Goal: Transaction & Acquisition: Book appointment/travel/reservation

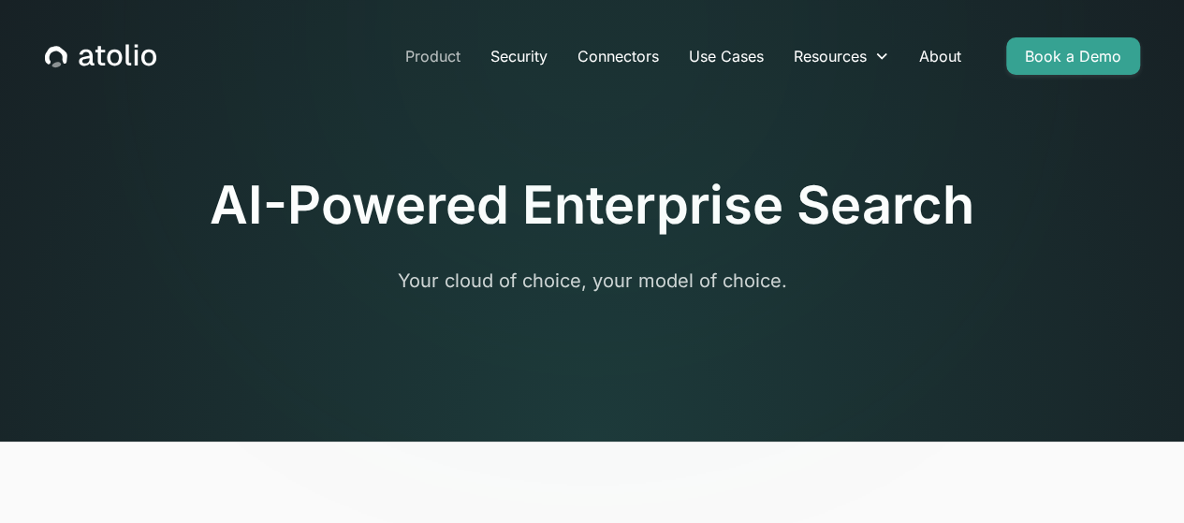
click at [390, 63] on link "Product" at bounding box center [432, 55] width 85 height 37
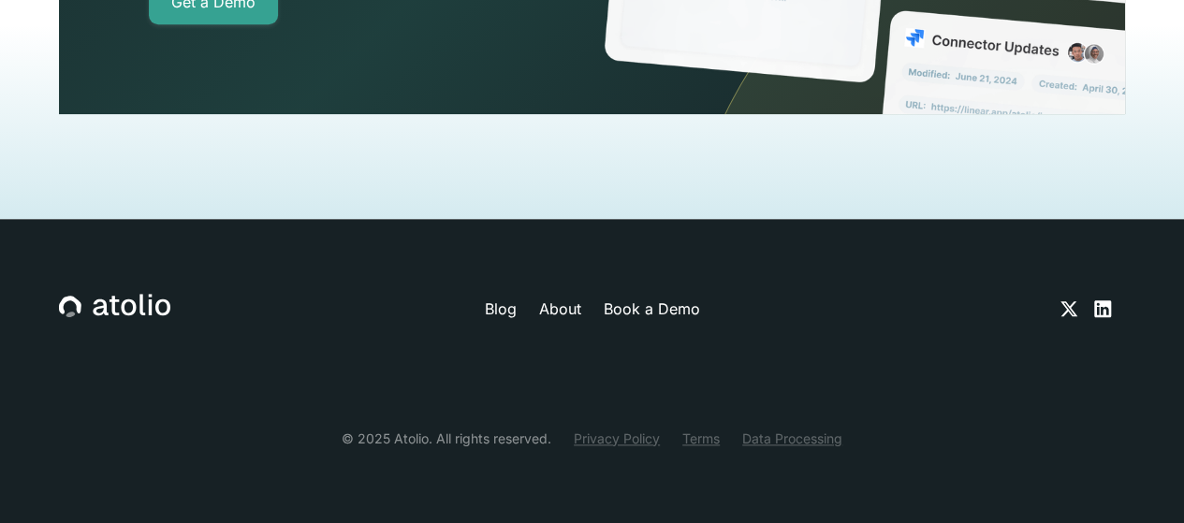
scroll to position [6708, 0]
click at [278, 24] on link "Get a Demo" at bounding box center [213, 1] width 129 height 45
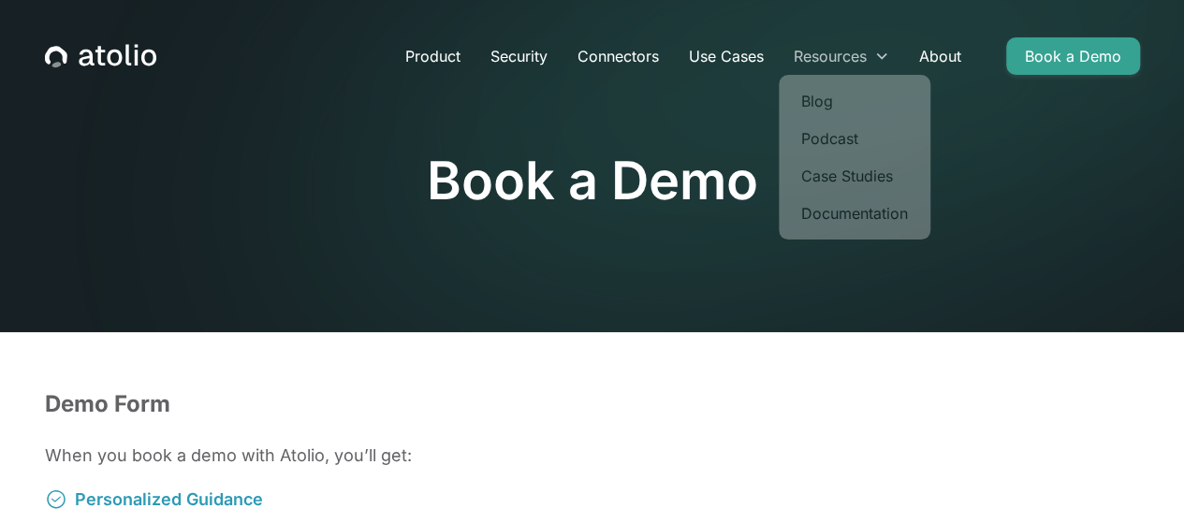
click at [867, 60] on div "Resources" at bounding box center [830, 56] width 73 height 22
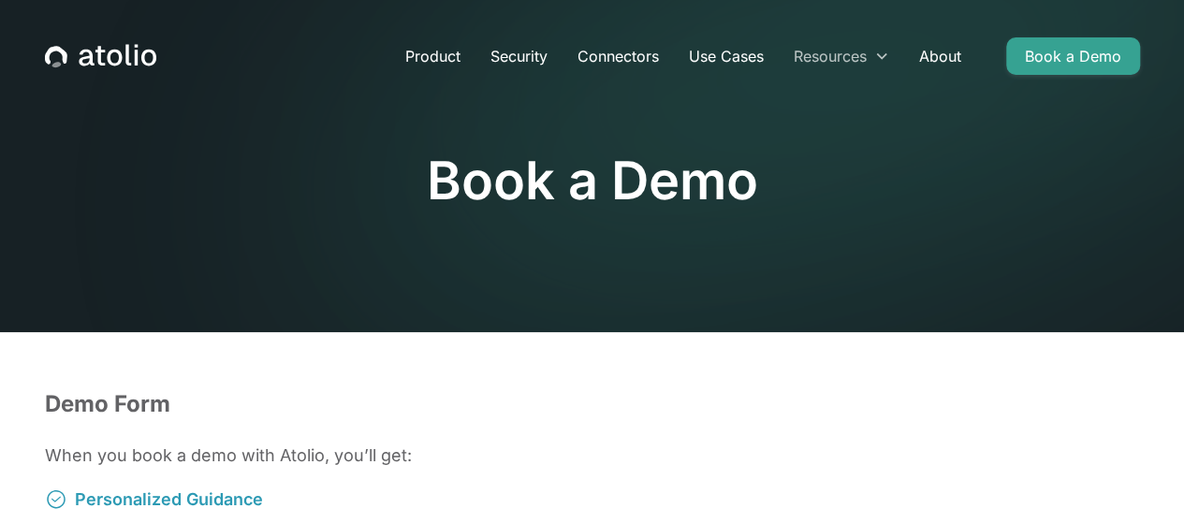
click at [867, 60] on div "Resources" at bounding box center [830, 56] width 73 height 22
